Goal: Transaction & Acquisition: Purchase product/service

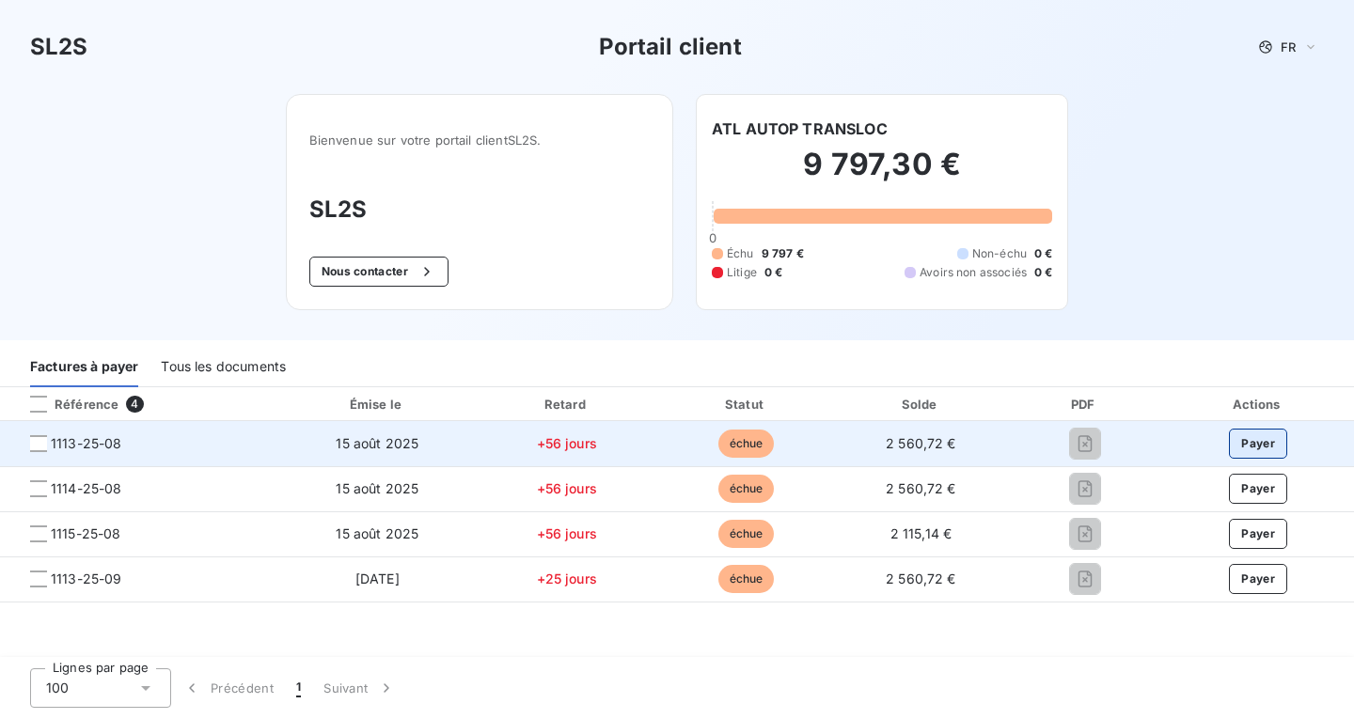
click at [1249, 439] on button "Payer" at bounding box center [1258, 444] width 58 height 30
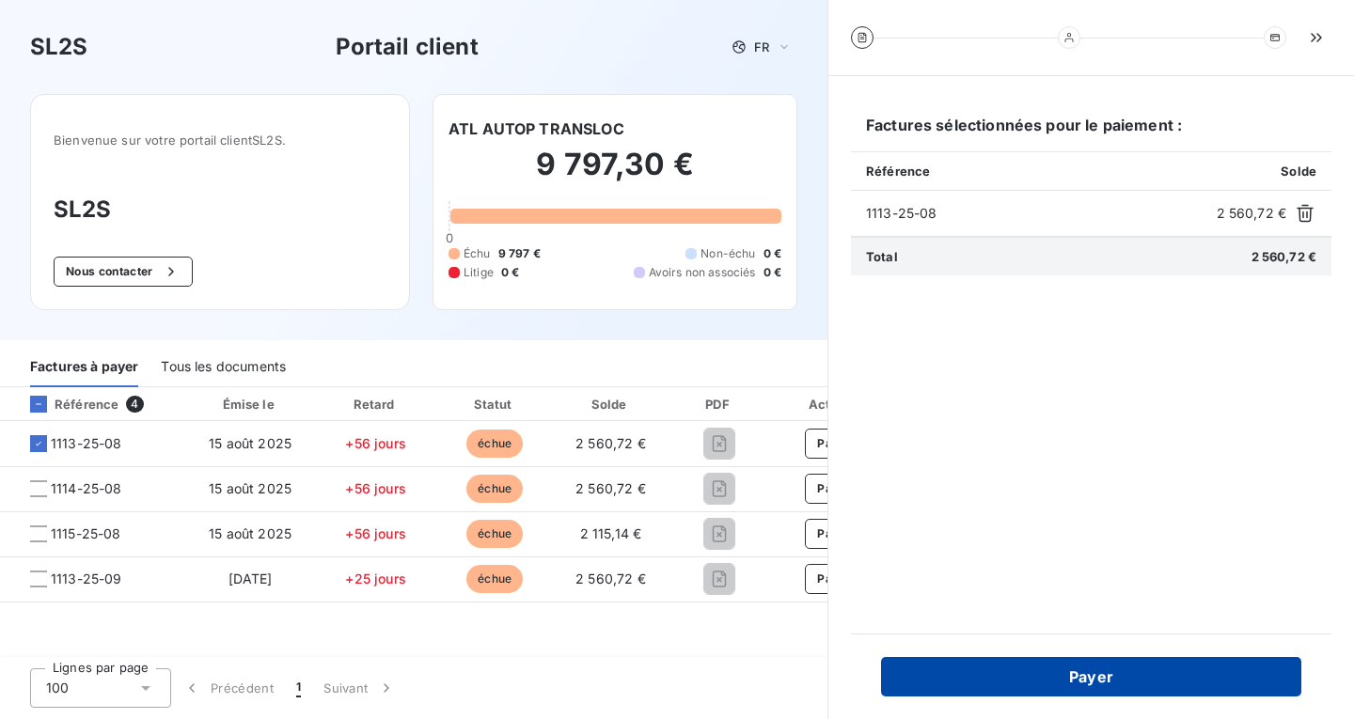
click at [1101, 668] on button "Payer" at bounding box center [1091, 676] width 420 height 39
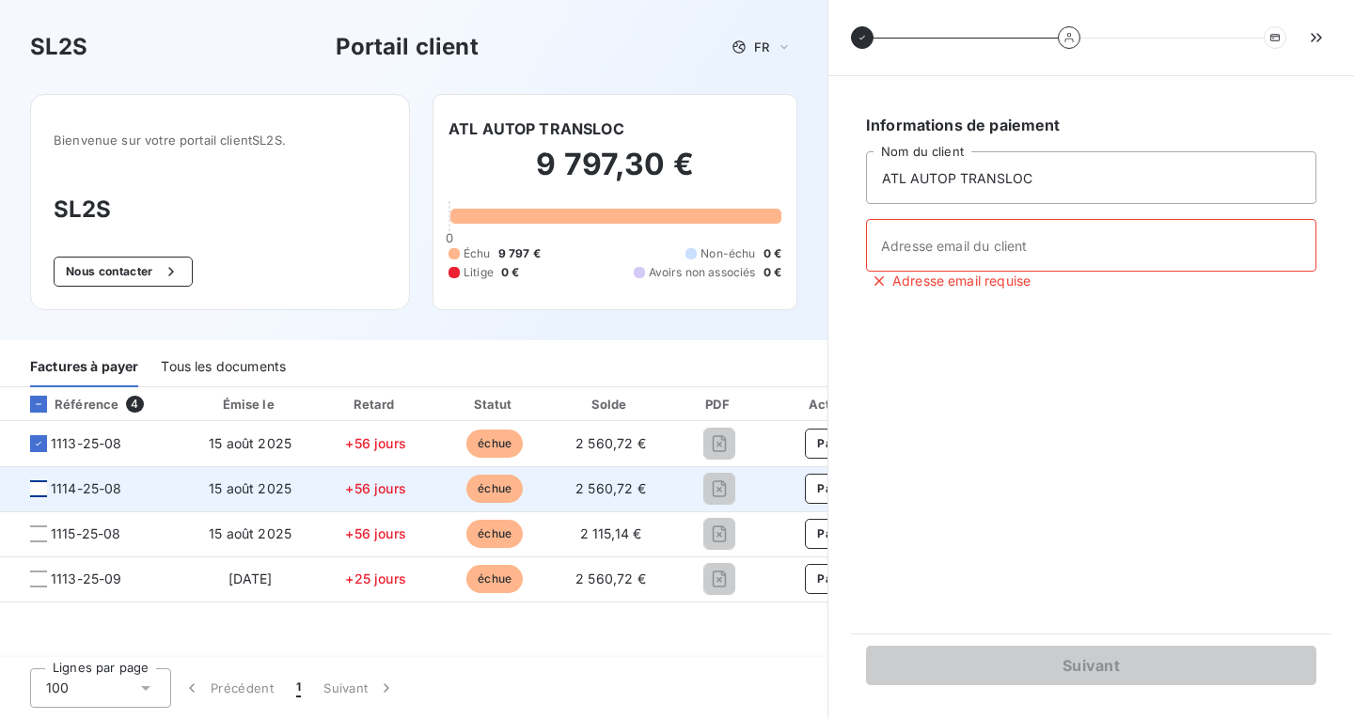
click at [35, 489] on div at bounding box center [38, 488] width 17 height 17
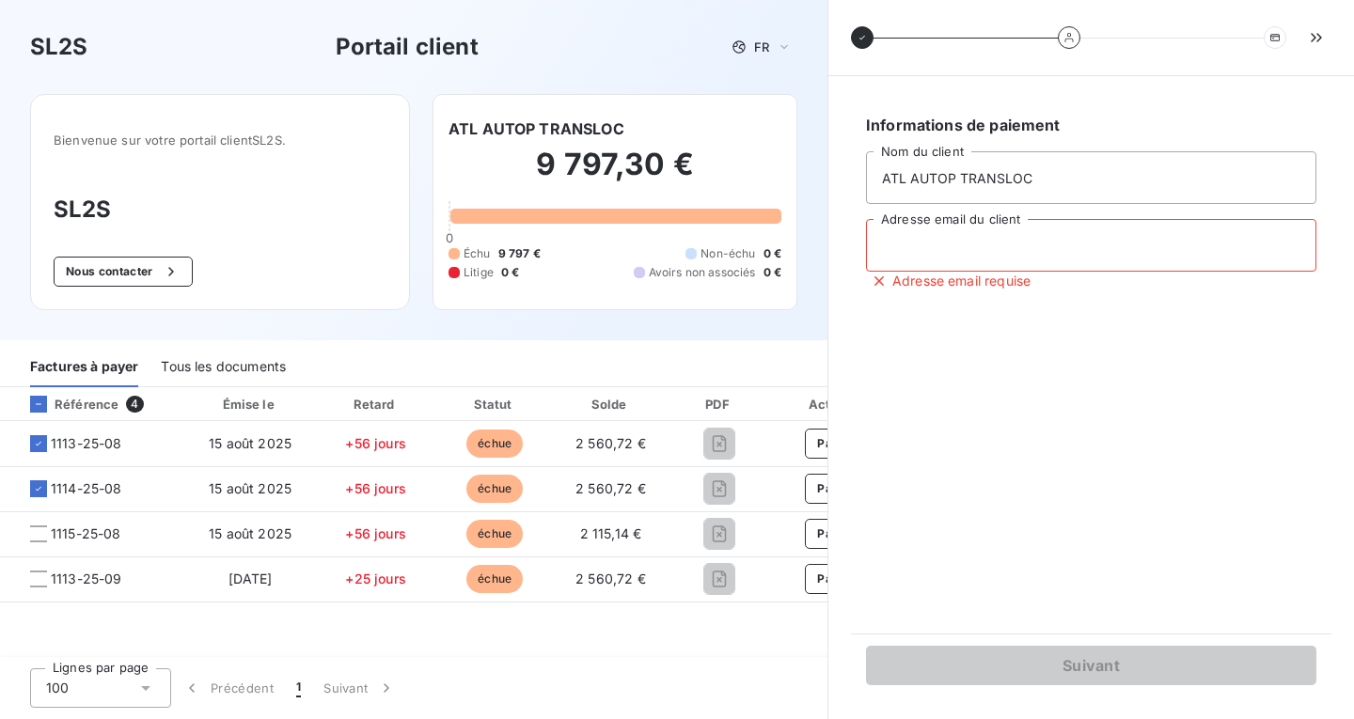
click at [1015, 250] on input "Adresse email du client" at bounding box center [1091, 245] width 450 height 53
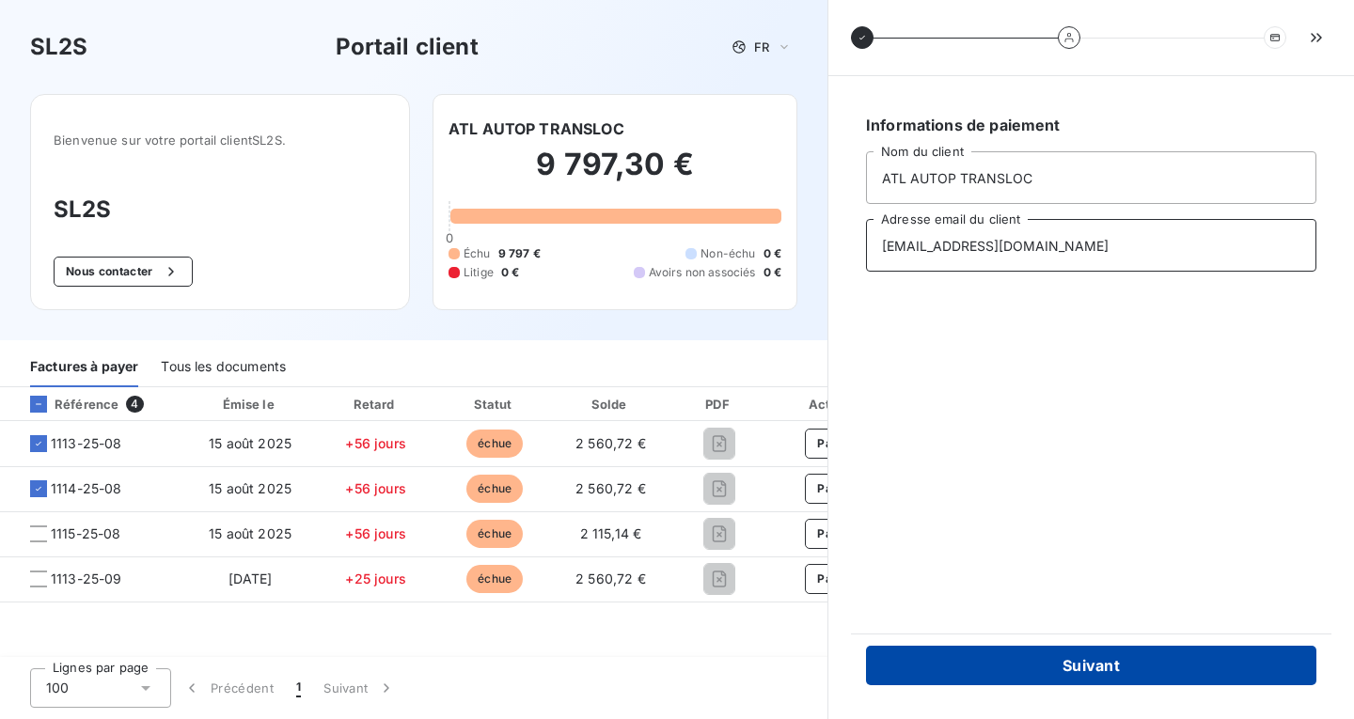
type input "[EMAIL_ADDRESS][DOMAIN_NAME]"
click at [1097, 660] on button "Suivant" at bounding box center [1091, 665] width 450 height 39
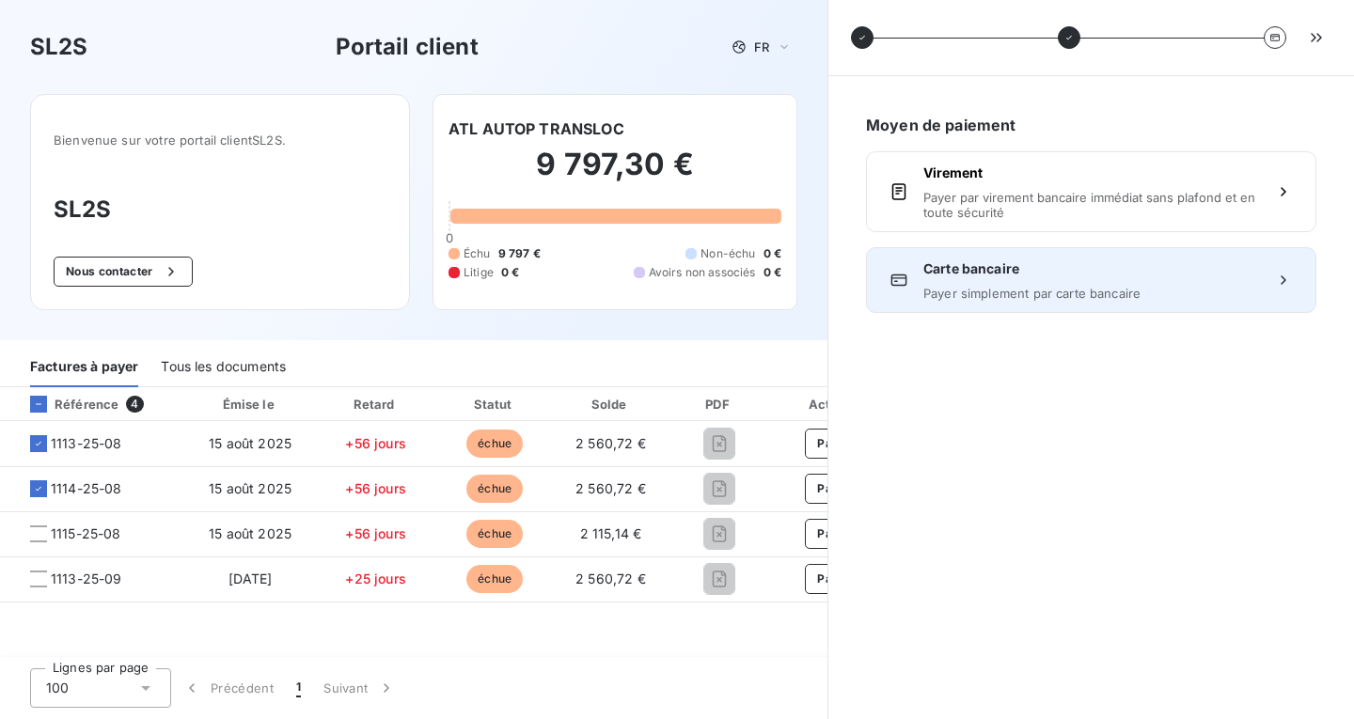
click at [1130, 294] on span "Payer simplement par carte bancaire" at bounding box center [1091, 293] width 336 height 15
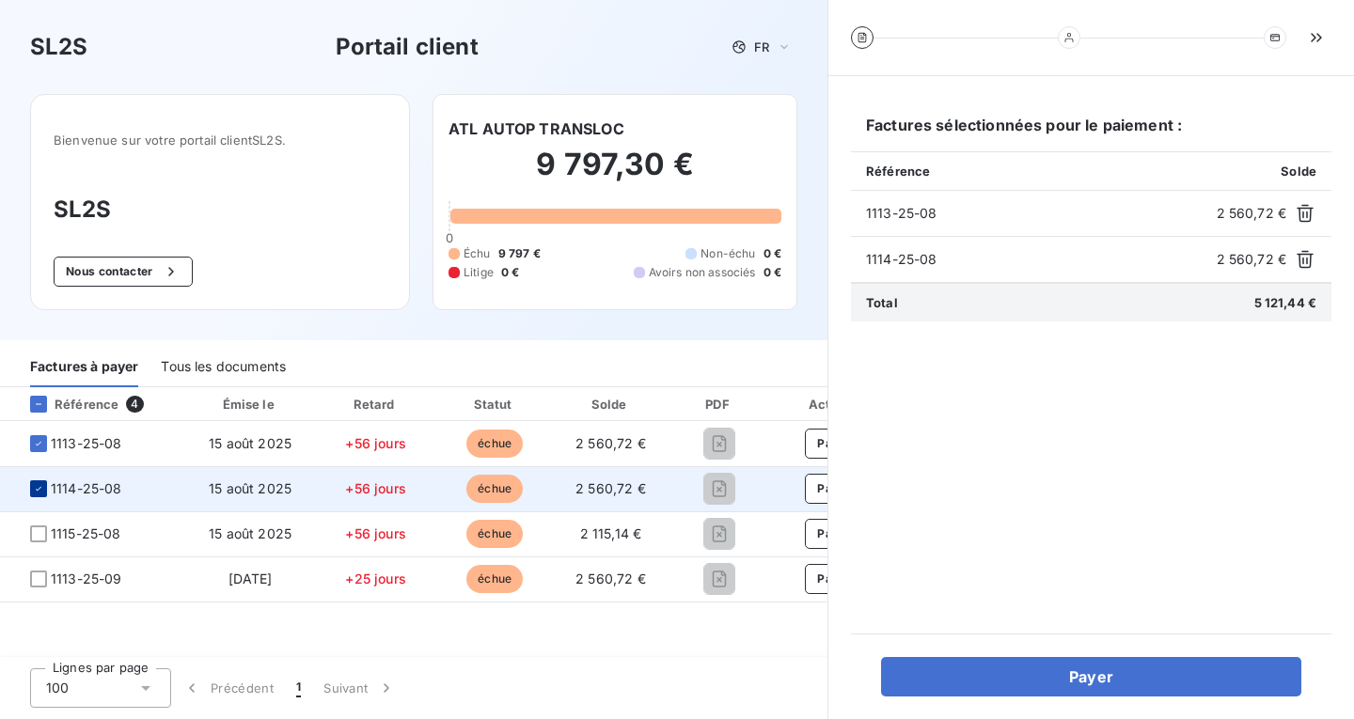
click at [38, 495] on div at bounding box center [38, 488] width 17 height 17
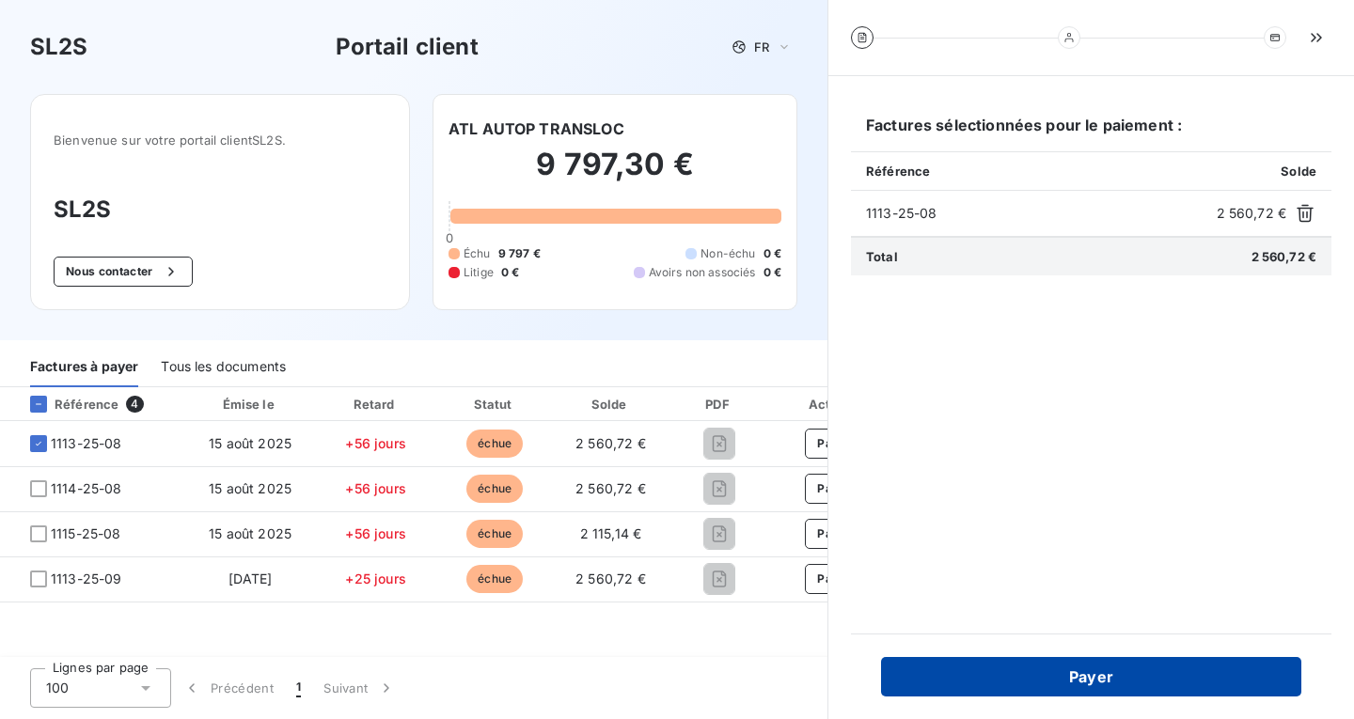
click at [939, 674] on button "Payer" at bounding box center [1091, 676] width 420 height 39
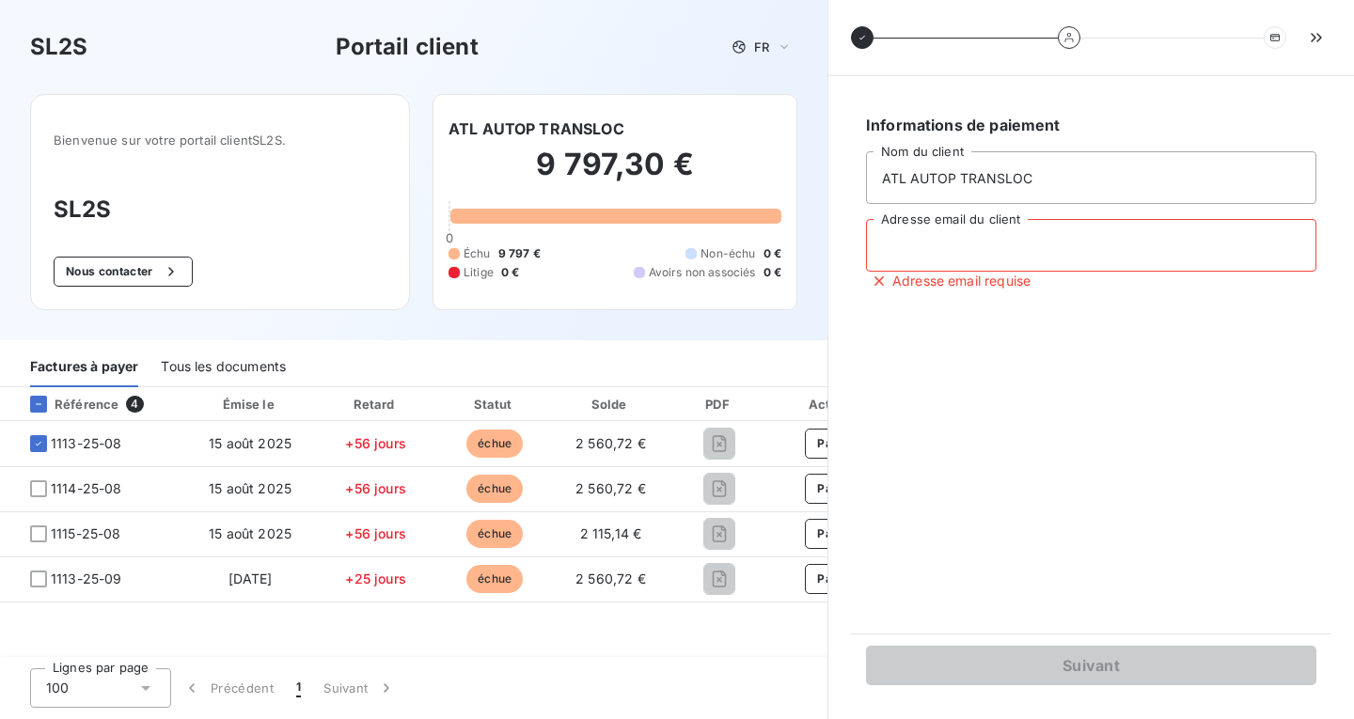
click at [992, 256] on input "Adresse email du client" at bounding box center [1091, 245] width 450 height 53
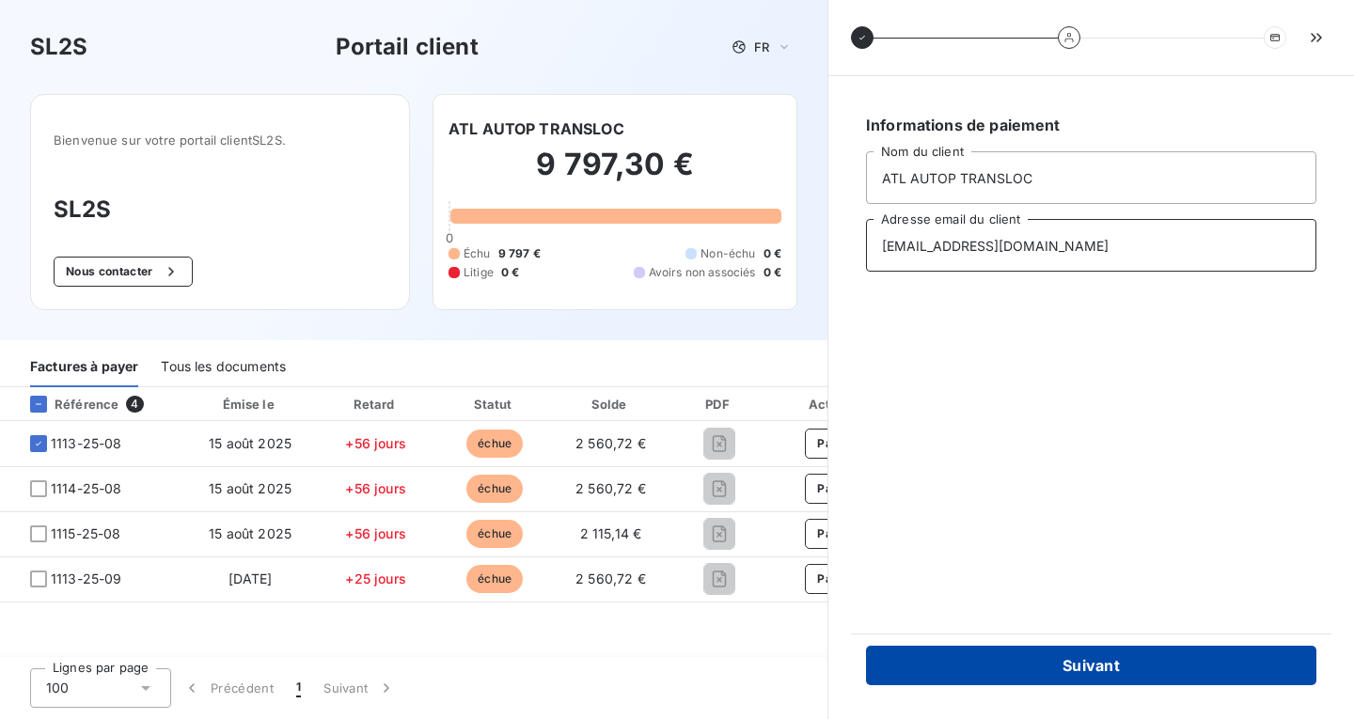
type input "[EMAIL_ADDRESS][DOMAIN_NAME]"
click at [1123, 670] on button "Suivant" at bounding box center [1091, 665] width 450 height 39
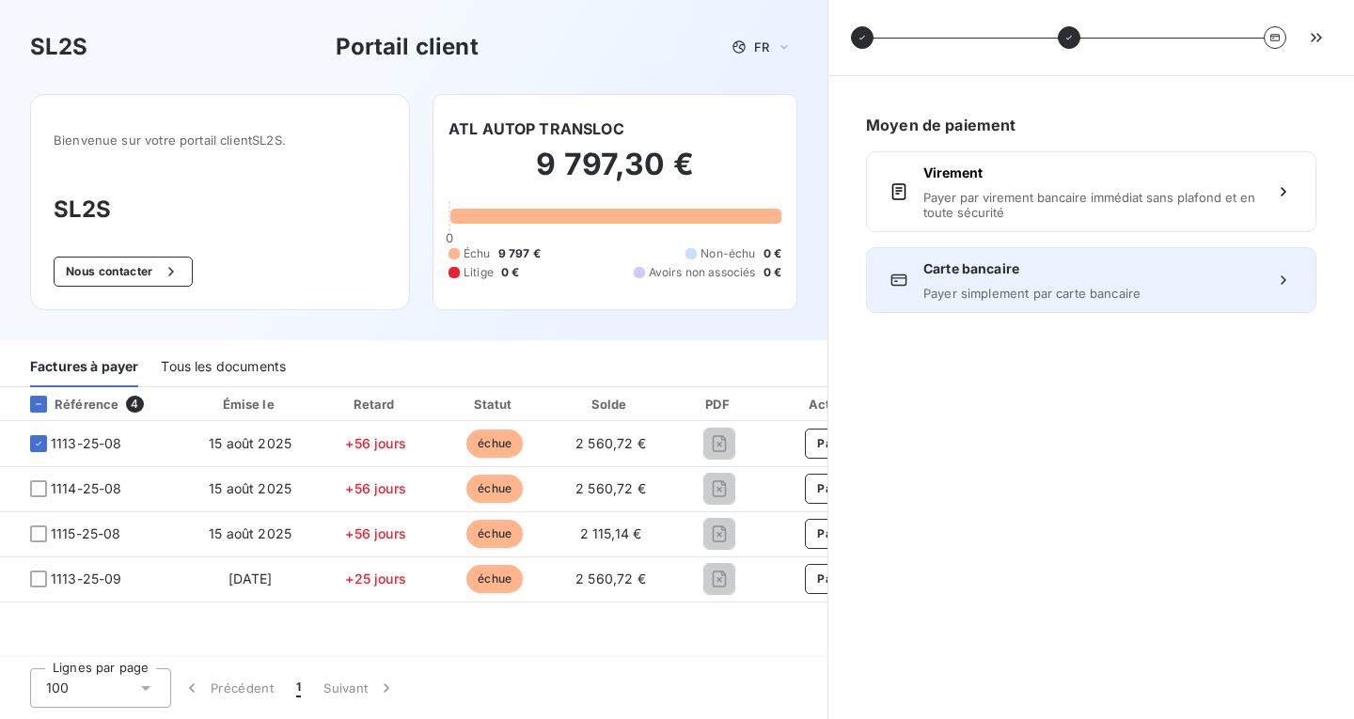
click at [1073, 266] on span "Carte bancaire" at bounding box center [1091, 268] width 336 height 19
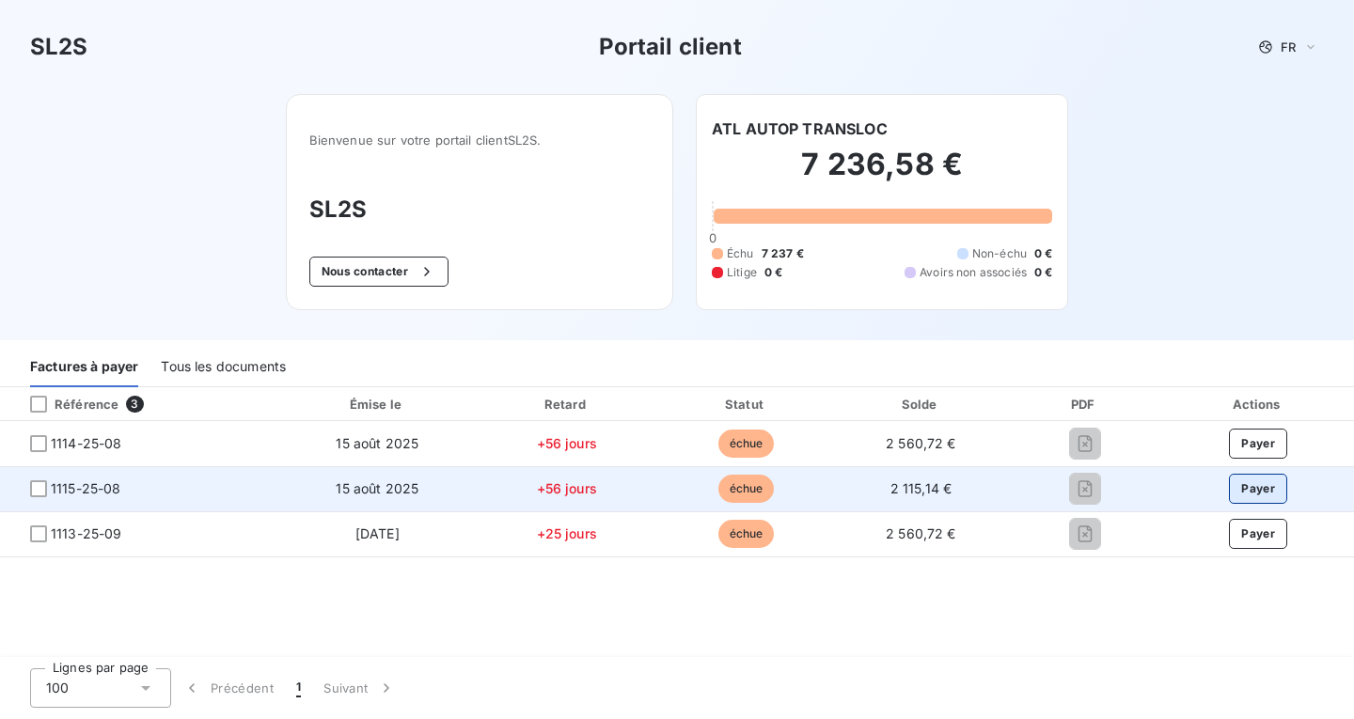
click at [1263, 494] on button "Payer" at bounding box center [1258, 489] width 58 height 30
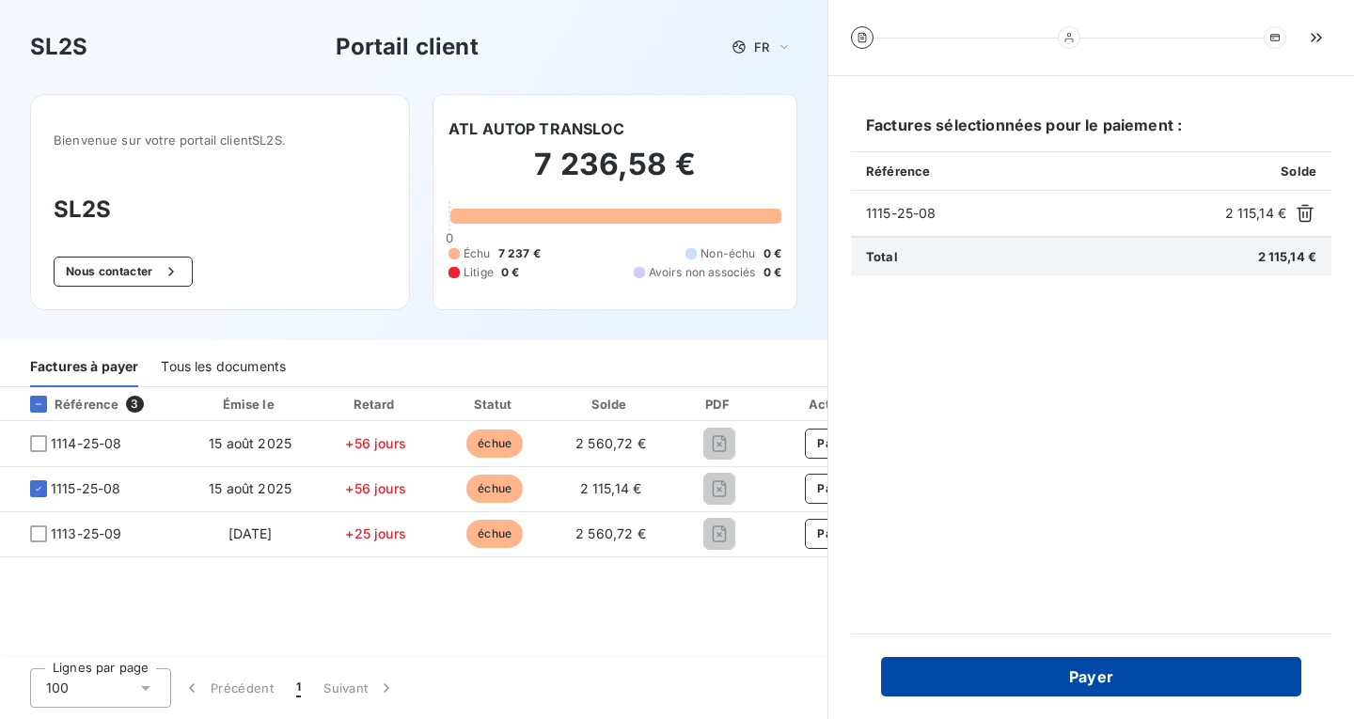
click at [1145, 667] on button "Payer" at bounding box center [1091, 676] width 420 height 39
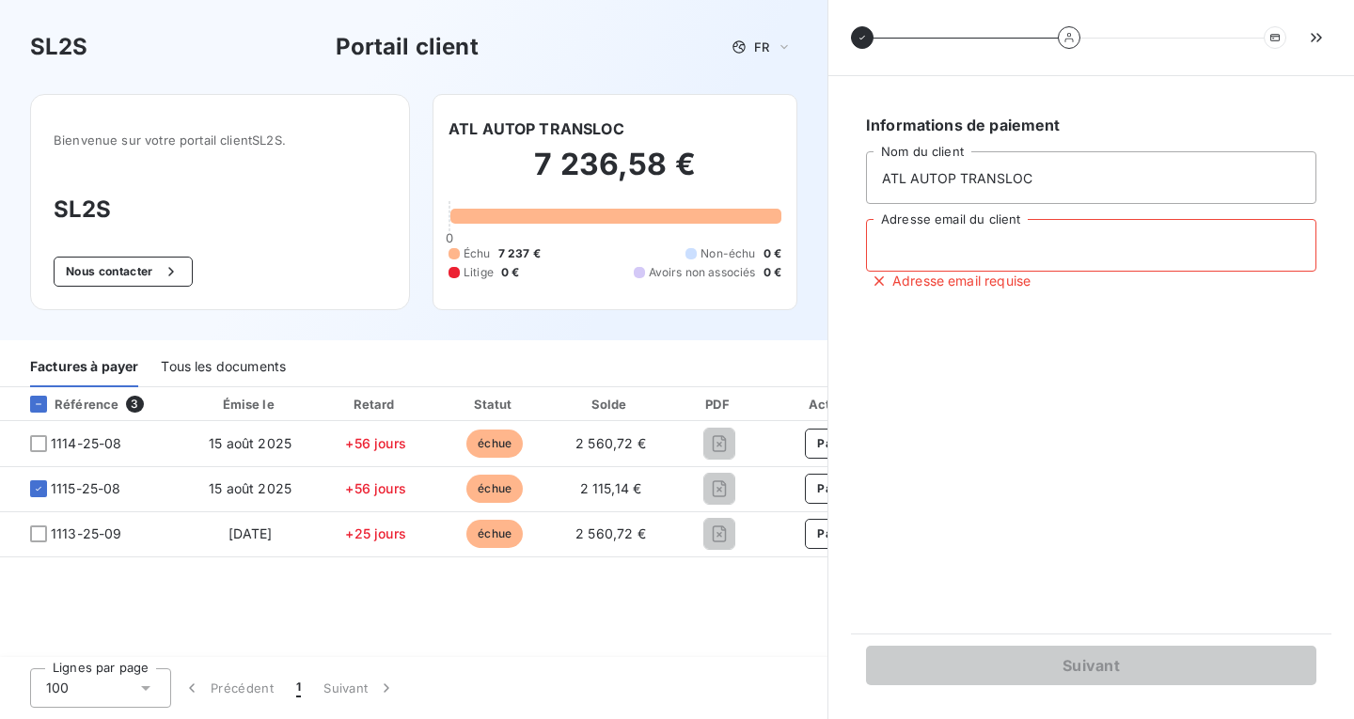
click at [1033, 260] on input "Adresse email du client" at bounding box center [1091, 245] width 450 height 53
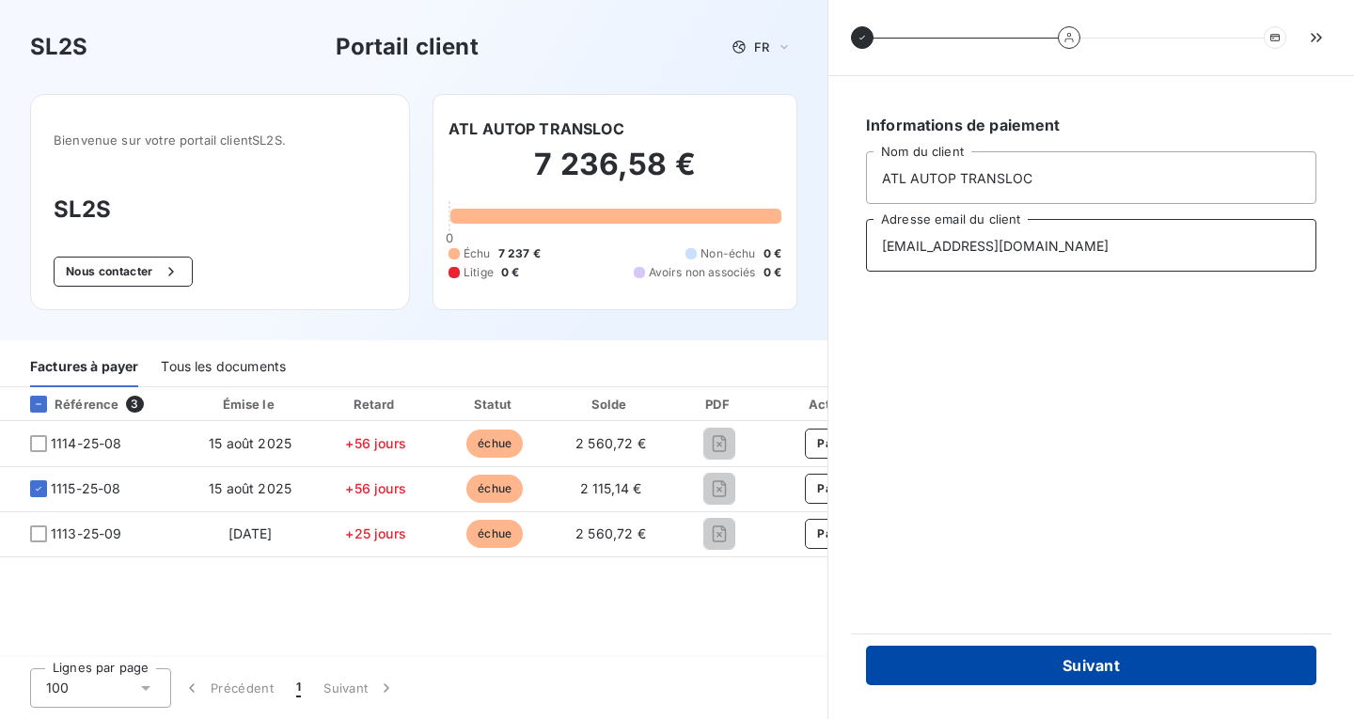
type input "[EMAIL_ADDRESS][DOMAIN_NAME]"
click at [1076, 675] on button "Suivant" at bounding box center [1091, 665] width 450 height 39
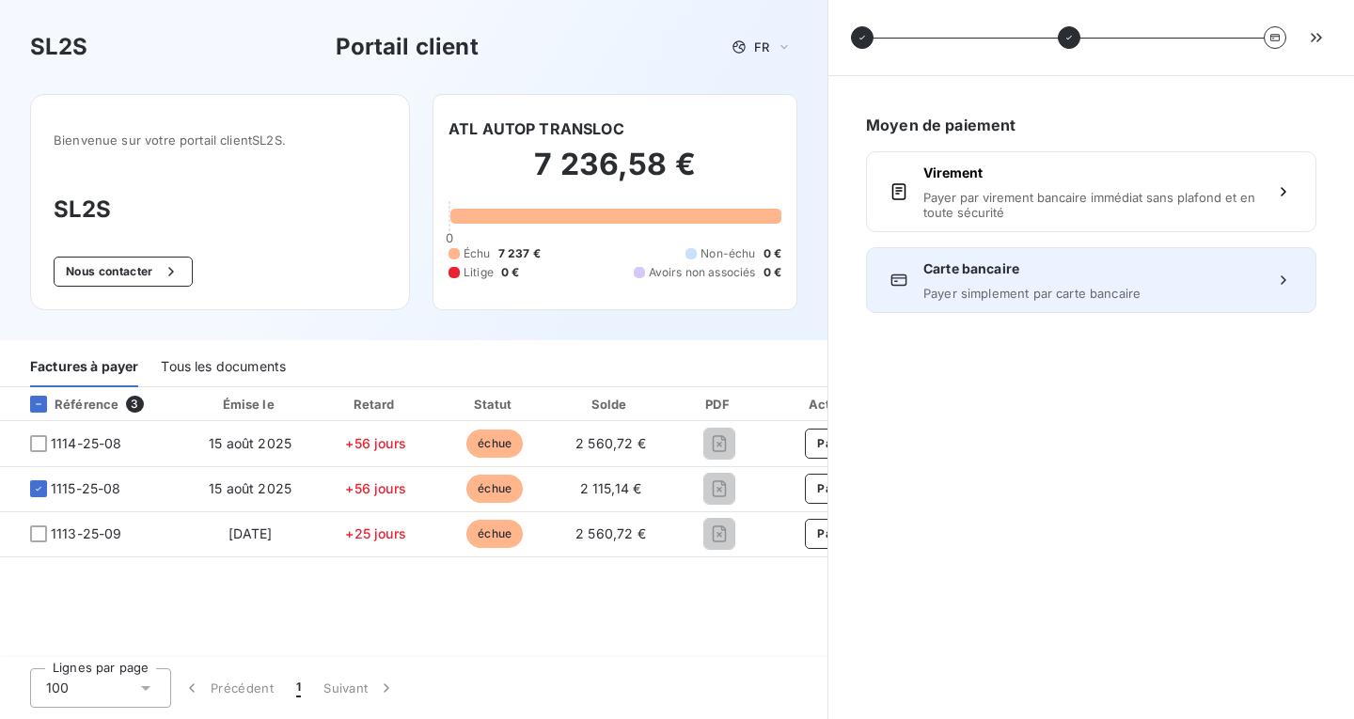
click at [1037, 282] on div "Carte bancaire Payer simplement par carte bancaire" at bounding box center [1091, 279] width 336 height 41
